Goal: Task Accomplishment & Management: Manage account settings

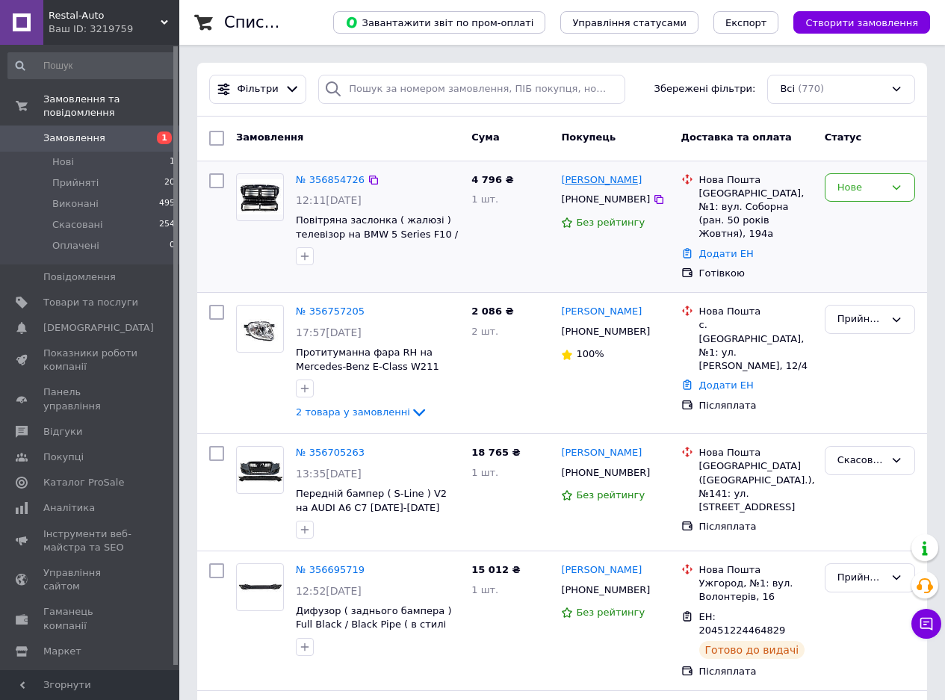
click at [587, 174] on link "[PERSON_NAME]" at bounding box center [601, 180] width 81 height 14
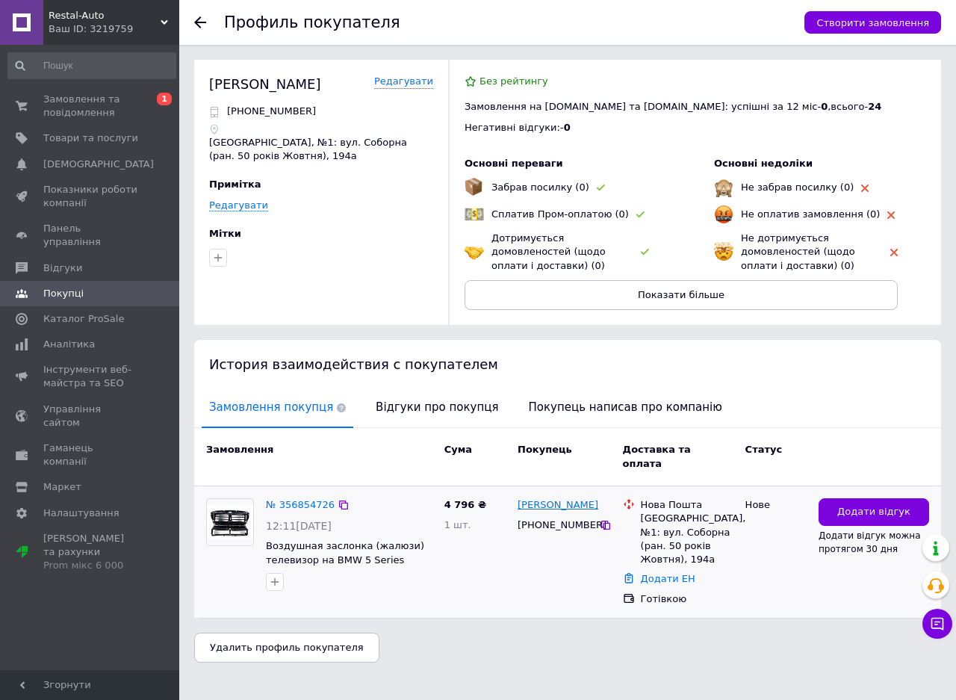
click at [542, 498] on link "[PERSON_NAME]" at bounding box center [558, 505] width 81 height 14
drag, startPoint x: 543, startPoint y: 513, endPoint x: 583, endPoint y: 507, distance: 40.0
click at [583, 515] on div "[PHONE_NUMBER]" at bounding box center [557, 524] width 85 height 19
copy div "6177925"
click at [96, 118] on span "Замовлення та повідомлення" at bounding box center [90, 106] width 95 height 27
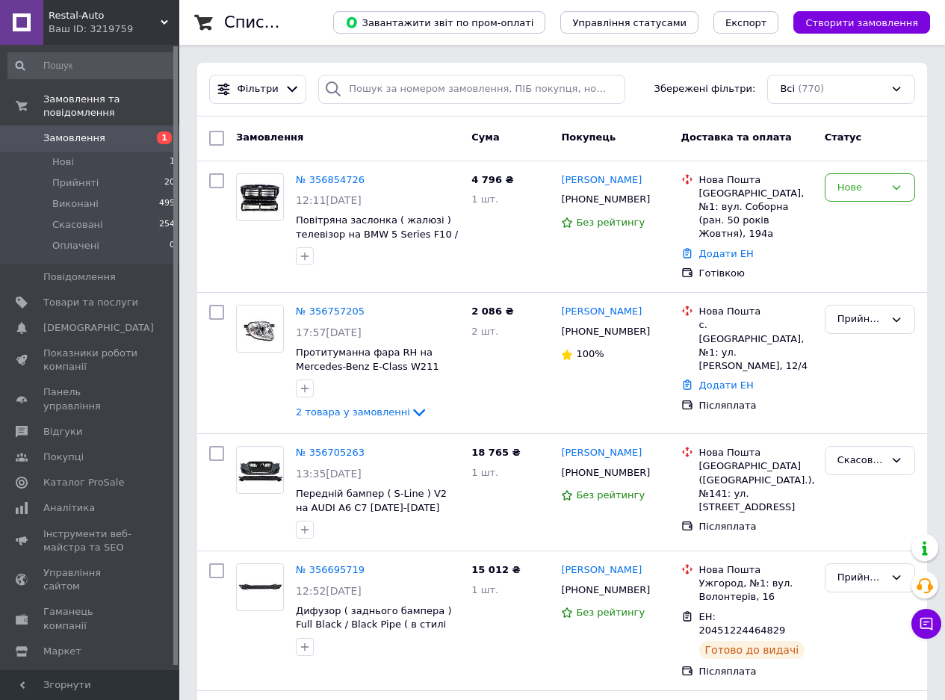
click at [84, 131] on span "Замовлення" at bounding box center [74, 137] width 62 height 13
click at [101, 125] on link "Замовлення 1" at bounding box center [92, 137] width 184 height 25
click at [89, 131] on span "Замовлення" at bounding box center [74, 137] width 62 height 13
